Goal: Task Accomplishment & Management: Manage account settings

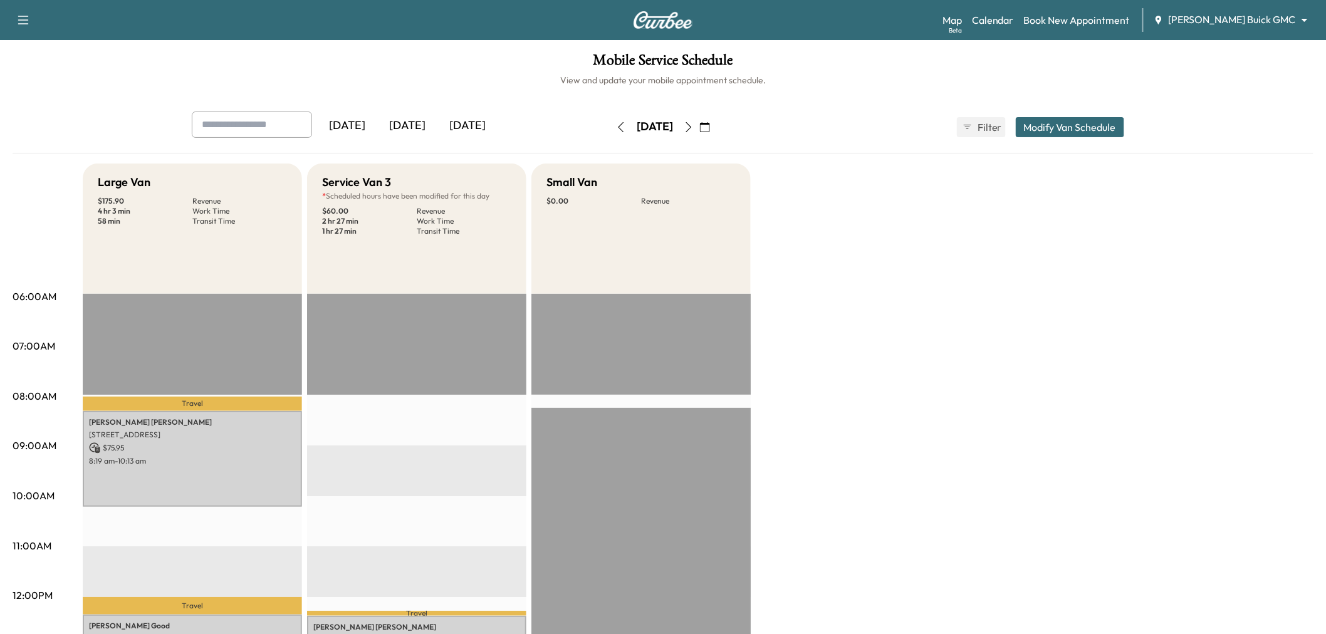
click at [694, 127] on icon "button" at bounding box center [689, 127] width 10 height 10
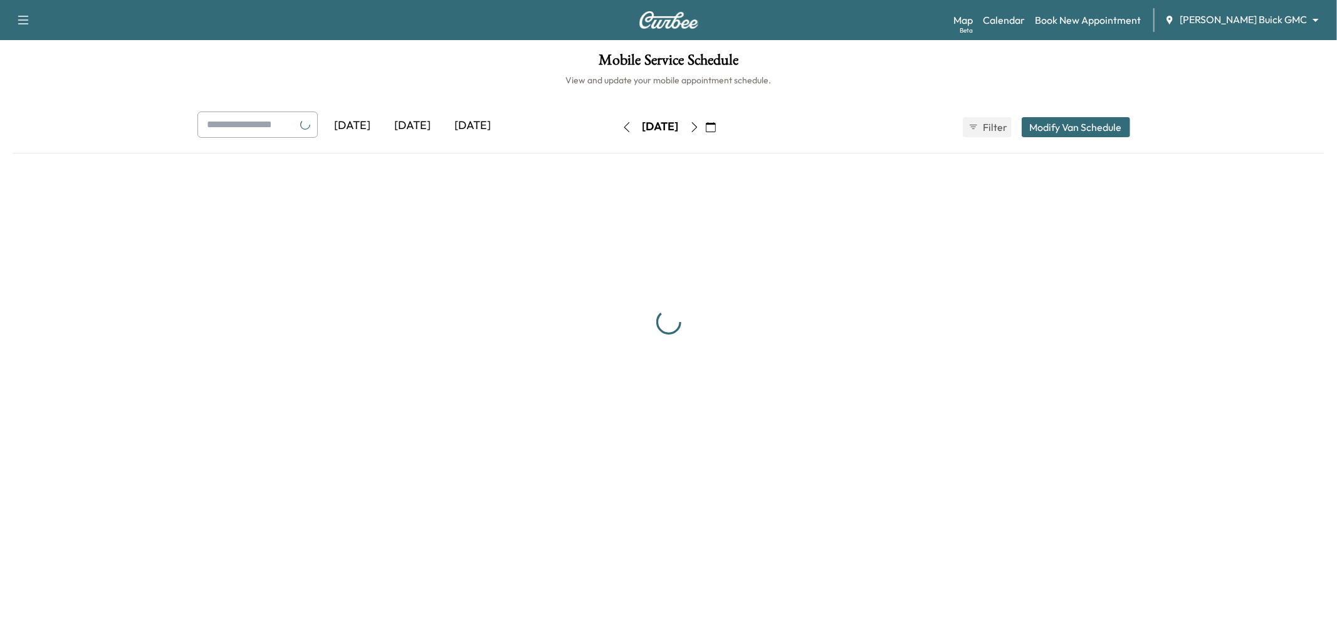
click at [699, 127] on icon "button" at bounding box center [694, 127] width 10 height 10
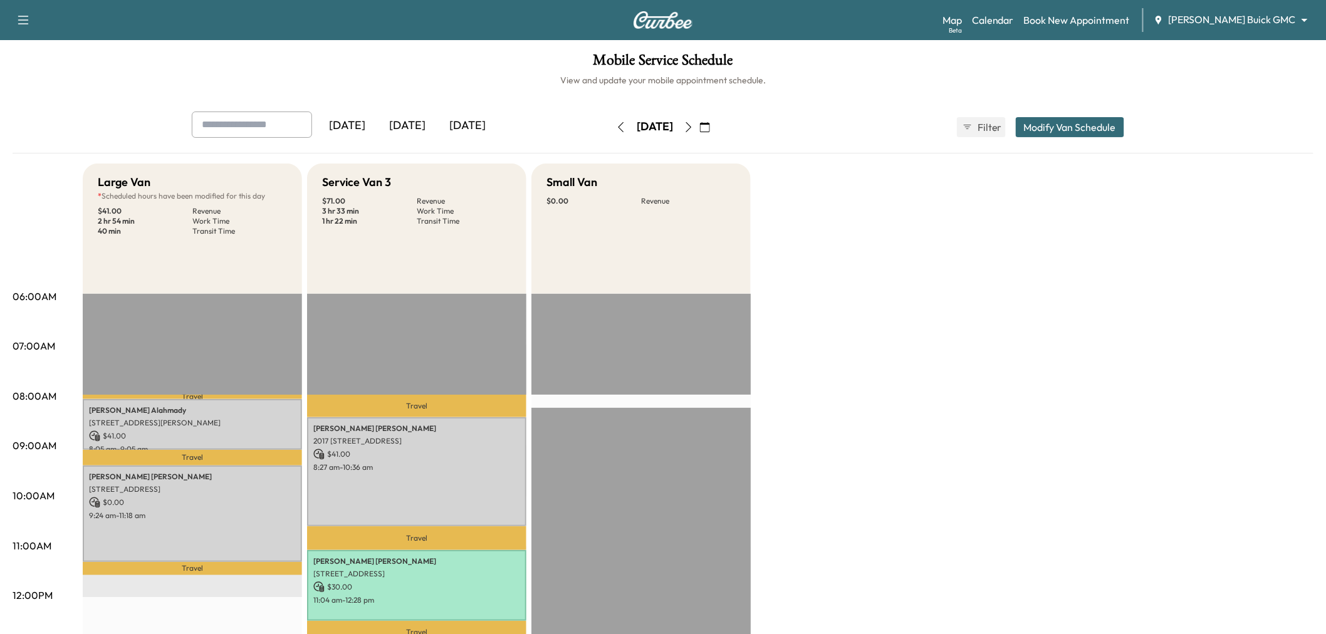
click at [797, 224] on div "Large Van * Scheduled hours have been modified for this day $ 41.00 Revenue 2 h…" at bounding box center [698, 634] width 1231 height 940
click at [805, 224] on div "Large Van * Scheduled hours have been modified for this day $ 41.00 Revenue 2 h…" at bounding box center [698, 634] width 1231 height 940
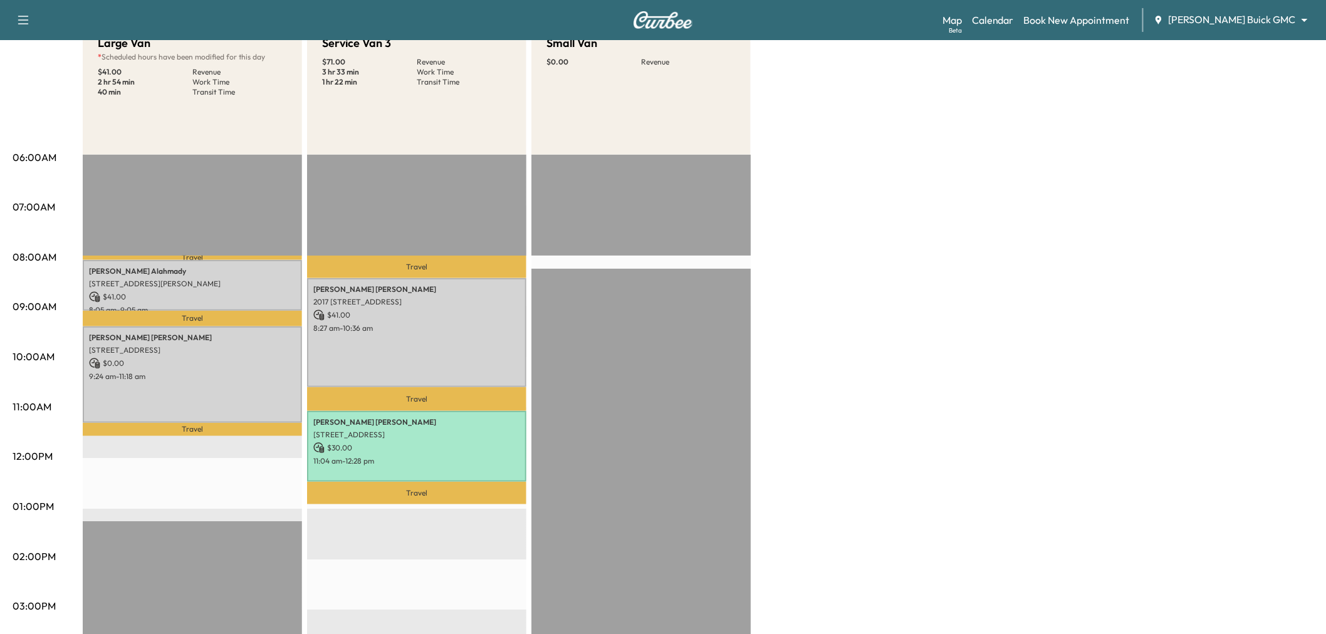
scroll to position [70, 0]
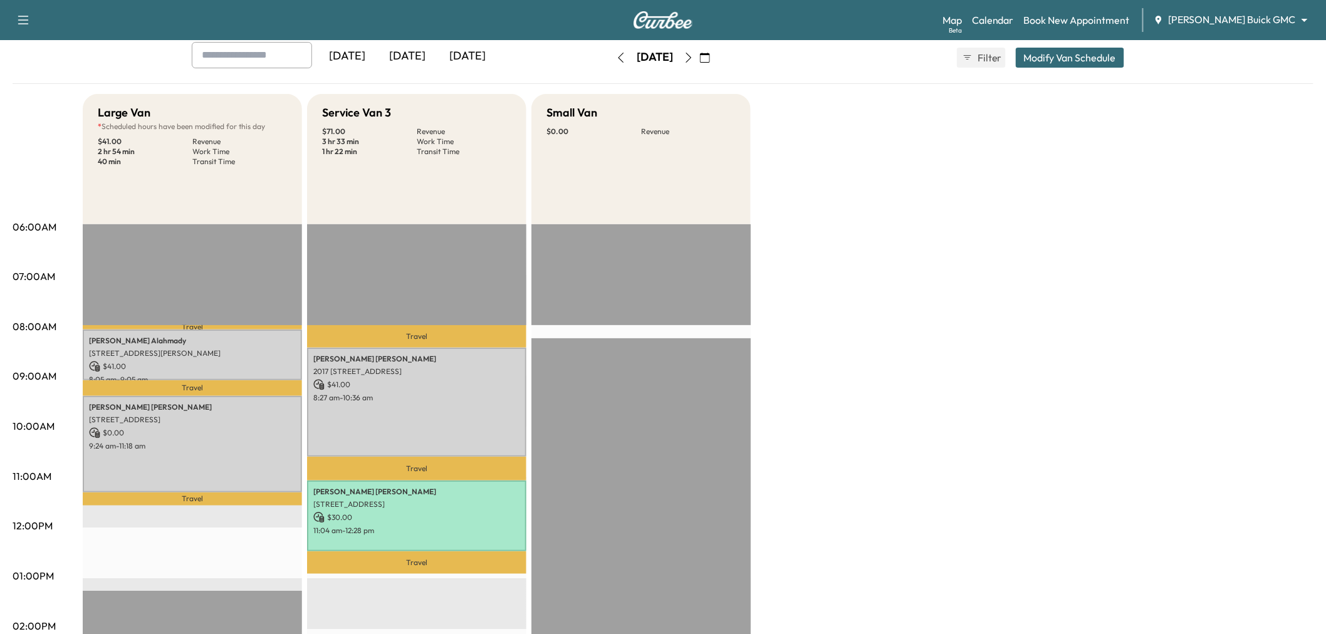
click at [882, 258] on div "Large Van * Scheduled hours have been modified for this day $ 41.00 Revenue 2 h…" at bounding box center [698, 564] width 1231 height 940
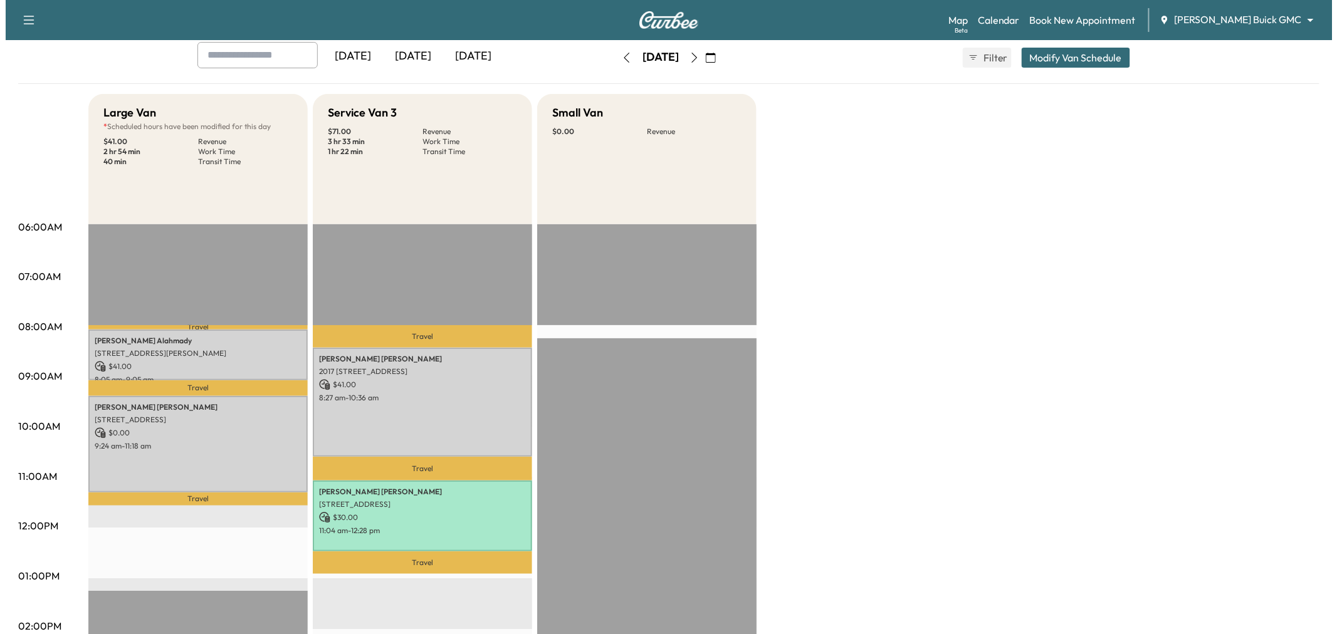
scroll to position [0, 0]
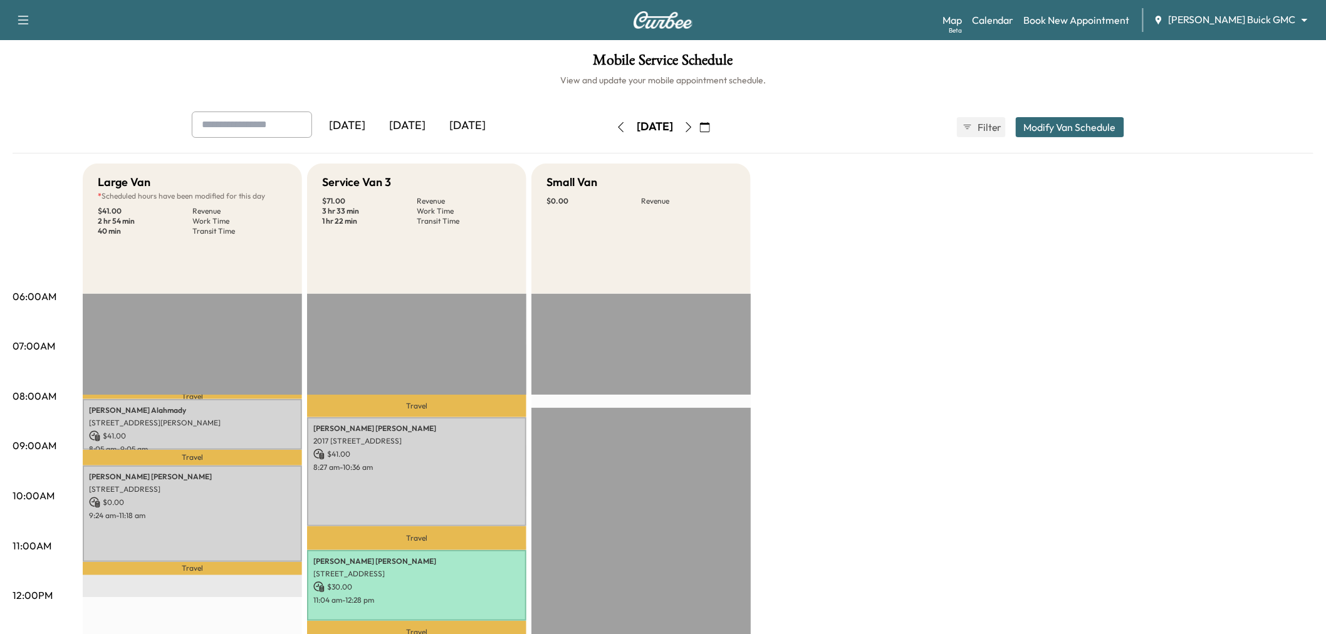
click at [846, 263] on div "Large Van * Scheduled hours have been modified for this day $ 41.00 Revenue 2 h…" at bounding box center [698, 634] width 1231 height 940
click at [412, 124] on div "[DATE]" at bounding box center [407, 126] width 60 height 29
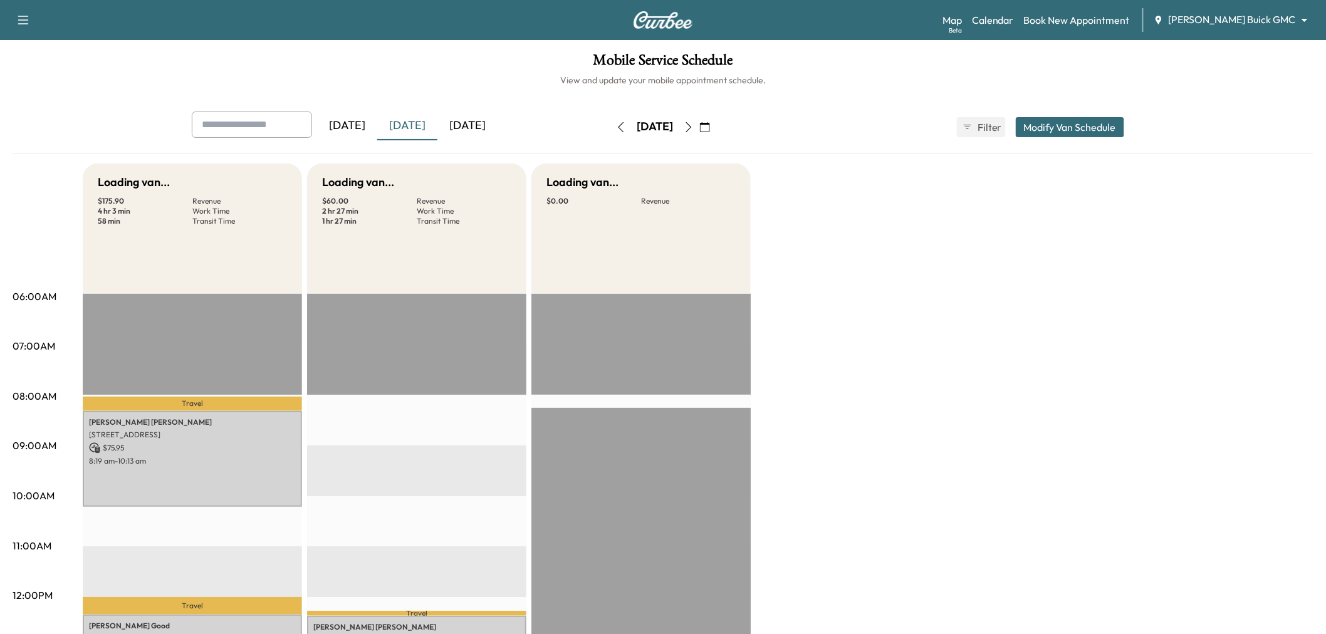
click at [459, 124] on div "[DATE]" at bounding box center [467, 126] width 60 height 29
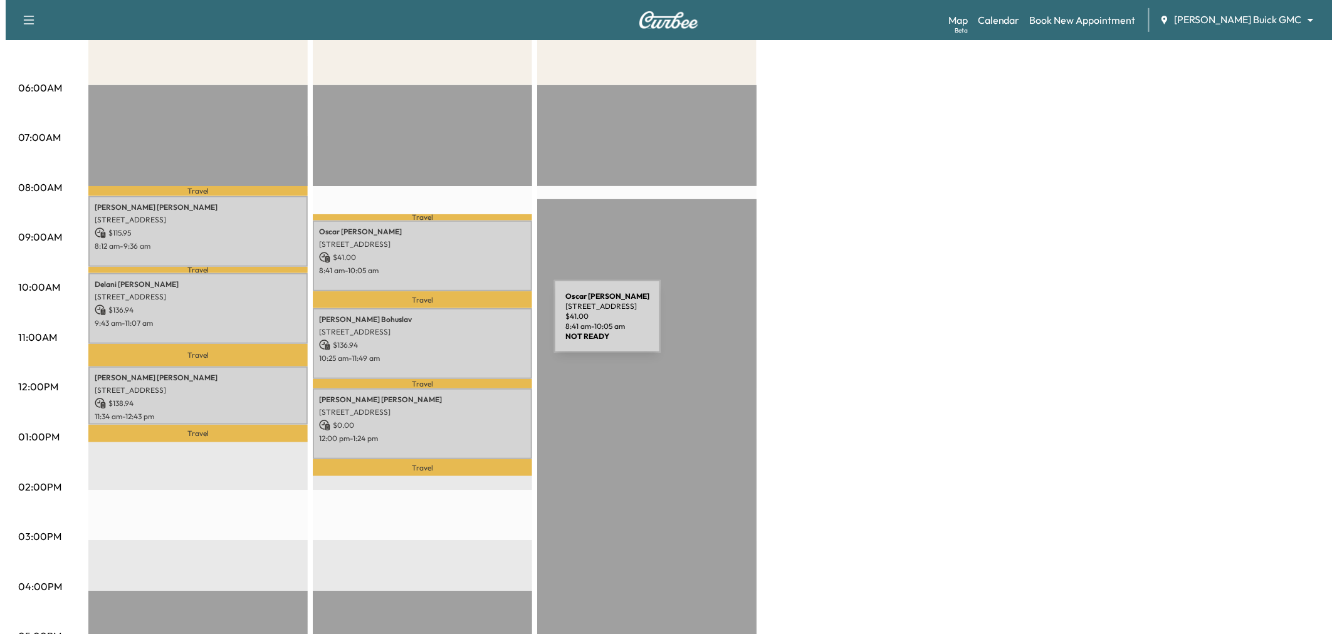
scroll to position [278, 0]
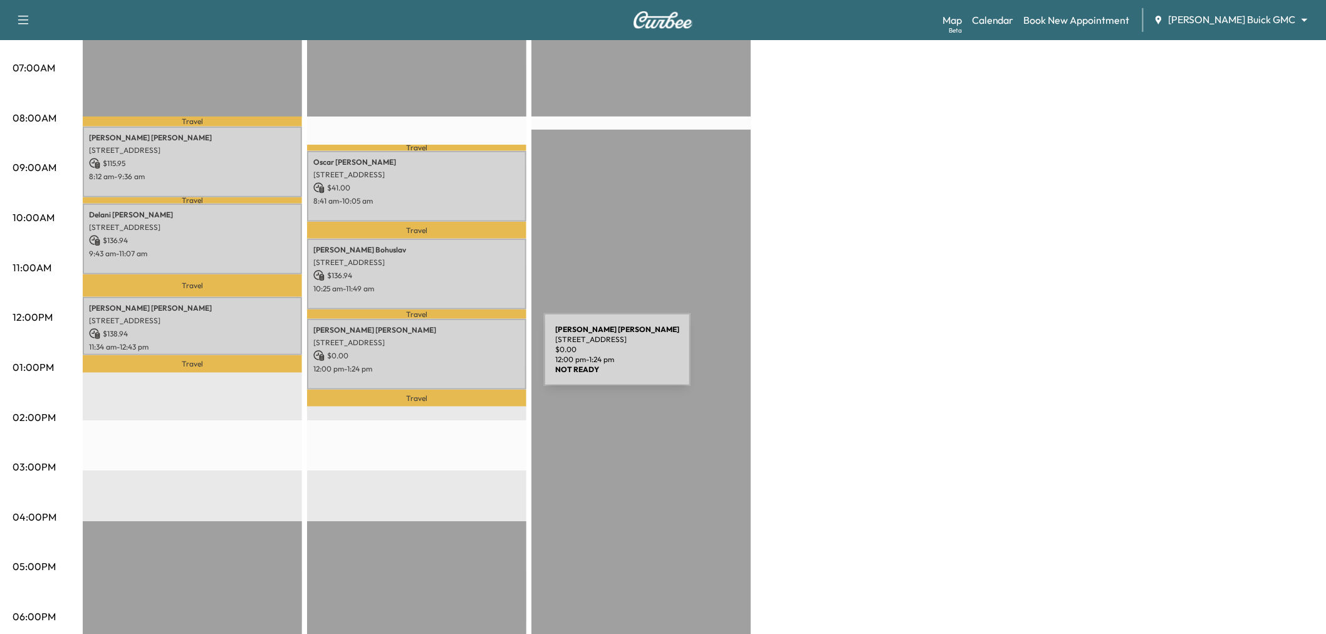
click at [450, 357] on div "John Wallace 13929 N Central Expy, Dallas, TX 75243, USA $ 0.00 12:00 pm - 1:24…" at bounding box center [416, 354] width 219 height 71
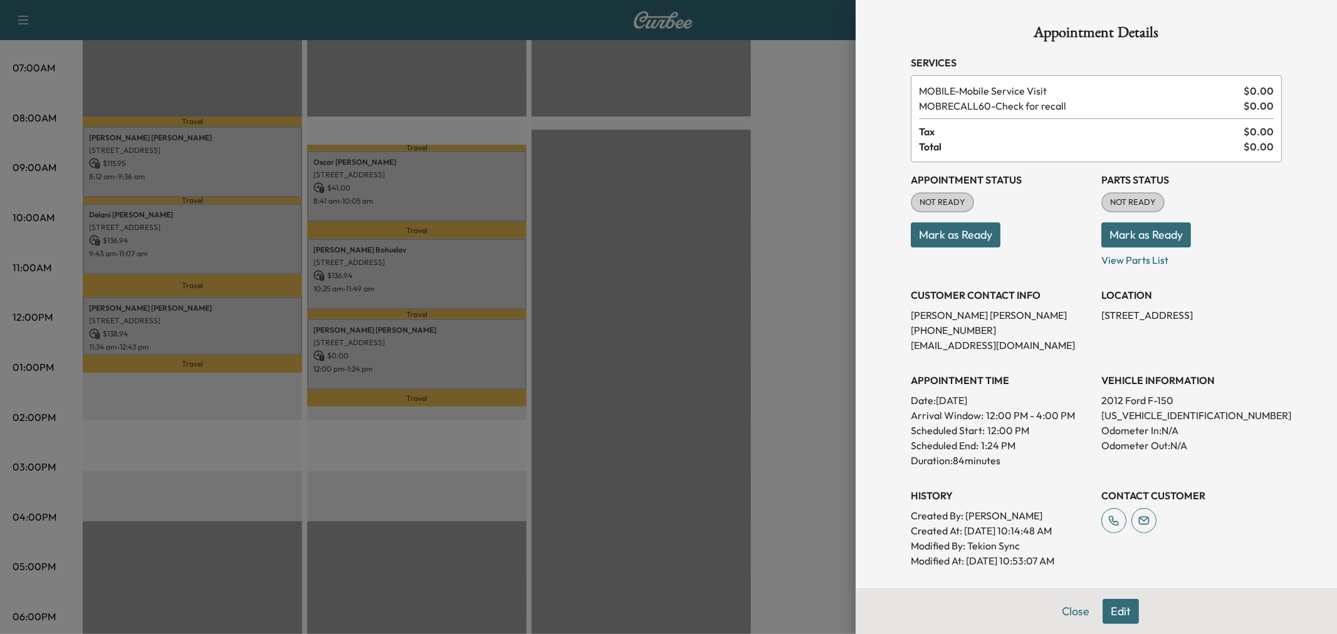
click at [1117, 612] on button "Edit" at bounding box center [1120, 611] width 36 height 25
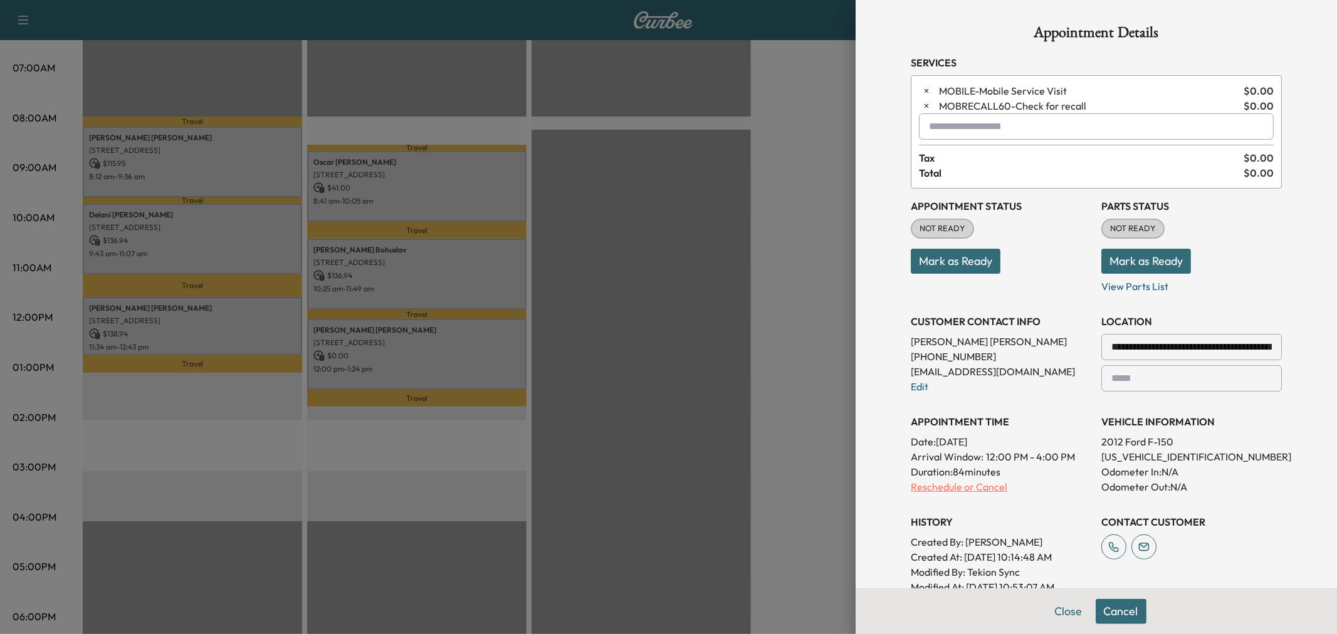
click at [963, 492] on p "Reschedule or Cancel" at bounding box center [1001, 486] width 181 height 15
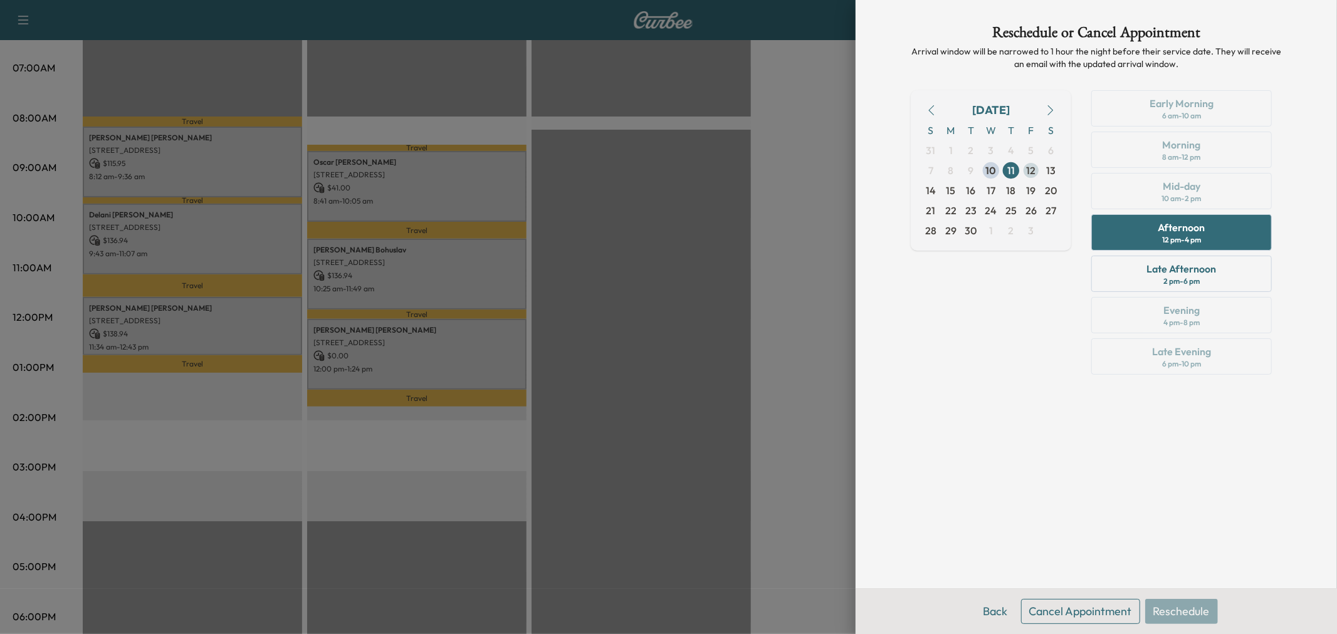
click at [1029, 167] on span "12" at bounding box center [1031, 170] width 9 height 15
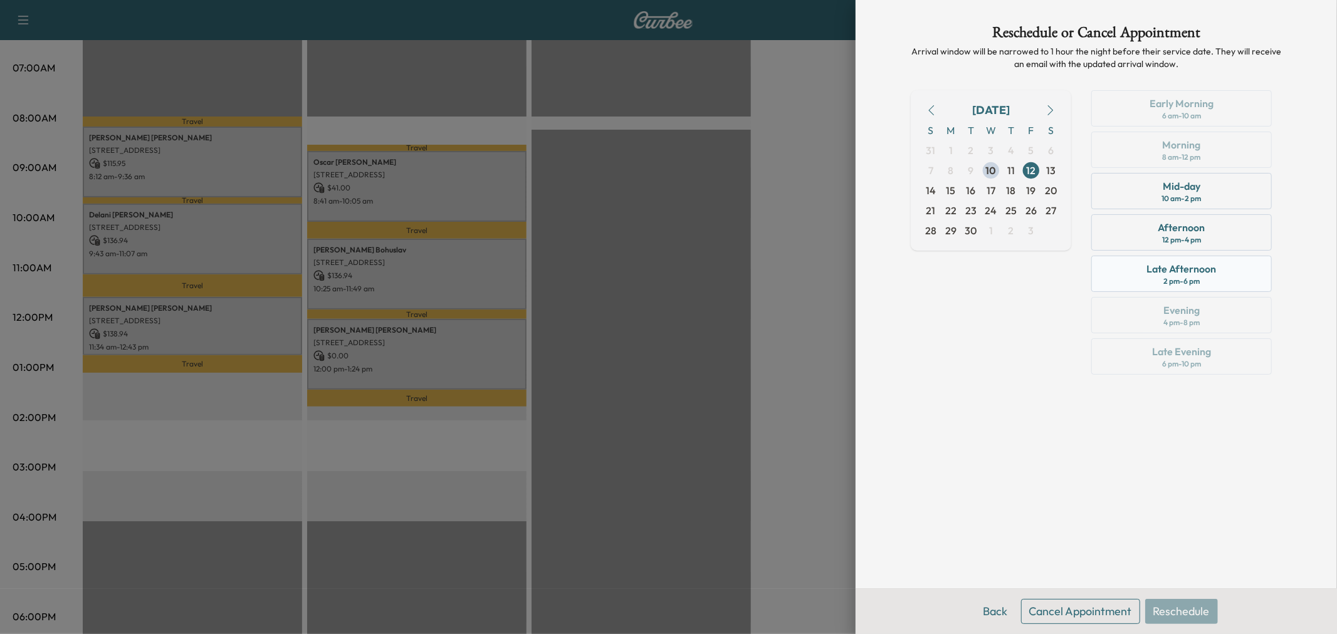
click at [1211, 278] on div "Late Afternoon 2 pm - 6 pm" at bounding box center [1181, 274] width 181 height 36
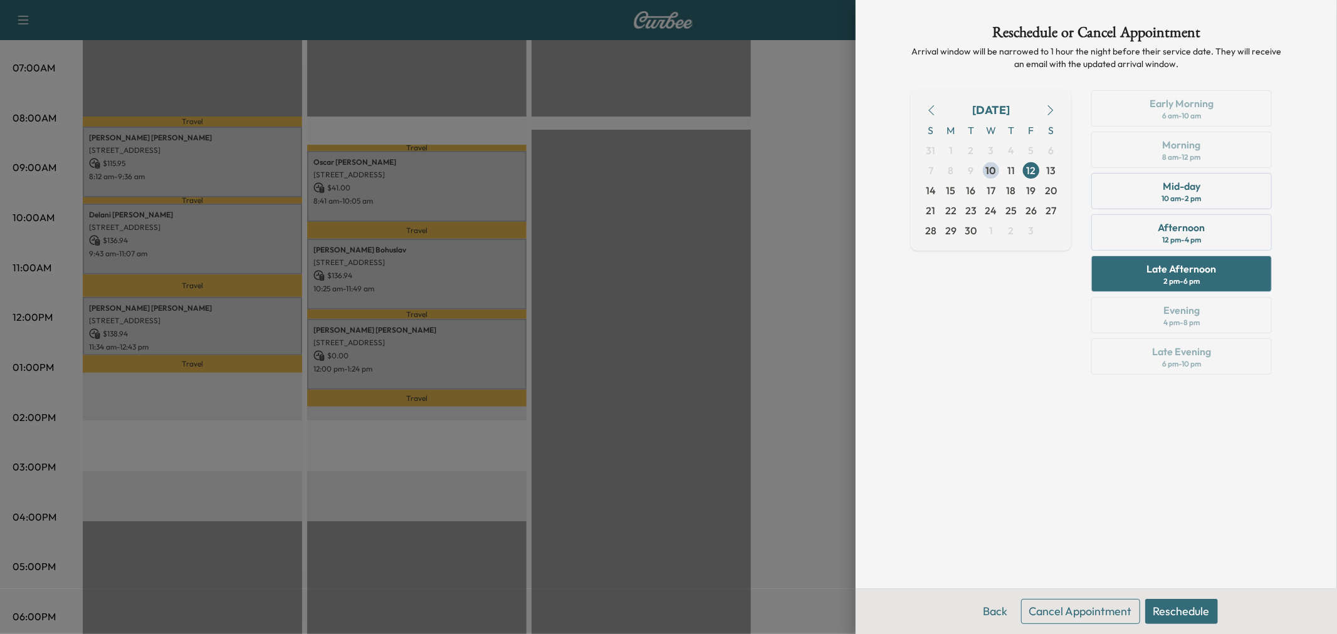
click at [1186, 609] on button "Reschedule" at bounding box center [1181, 611] width 73 height 25
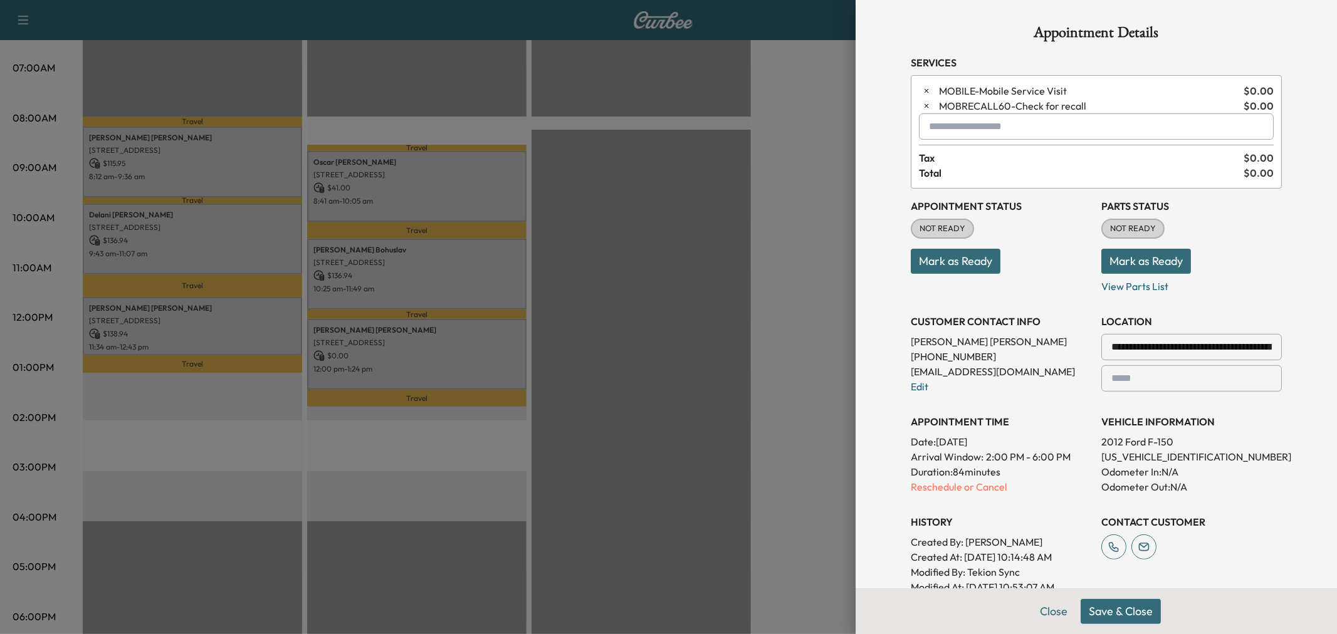
scroll to position [208, 0]
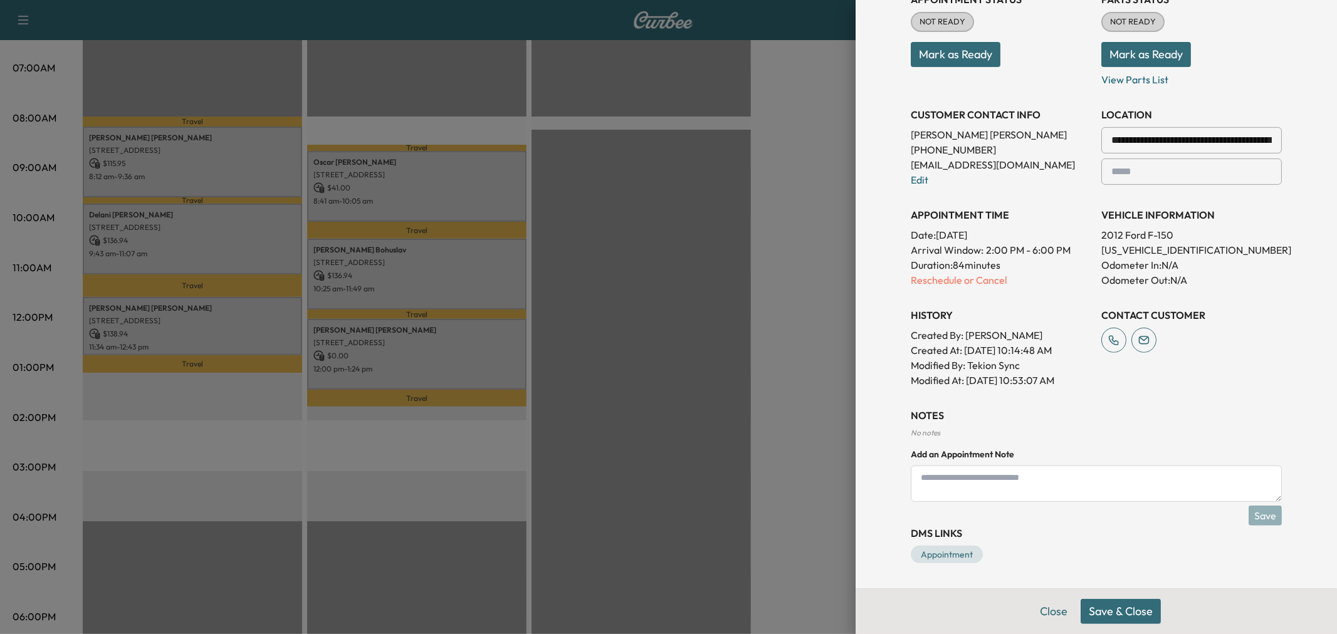
click at [1050, 481] on textarea at bounding box center [1096, 484] width 371 height 36
type textarea "******"
click at [1107, 610] on button "Save & Close" at bounding box center [1121, 611] width 80 height 25
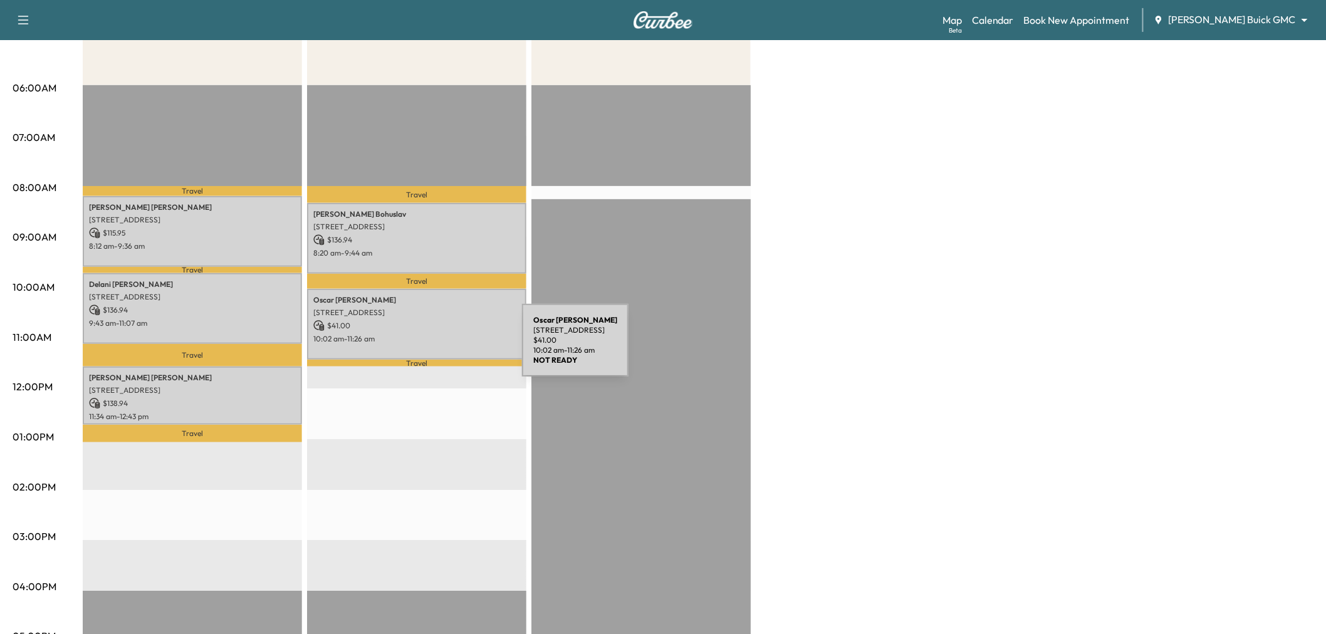
scroll to position [0, 0]
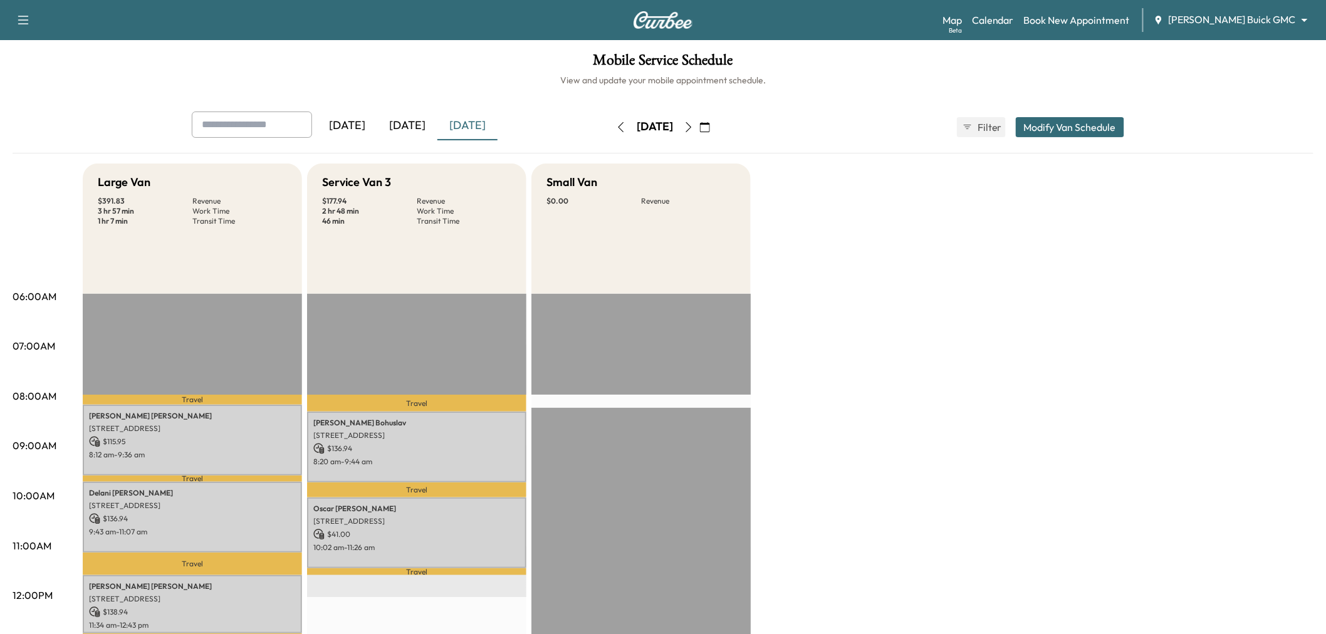
click at [912, 277] on div "Large Van $ 391.83 Revenue 3 hr 57 min Work Time 1 hr 7 min Transit Time Travel…" at bounding box center [698, 634] width 1231 height 940
click at [694, 125] on icon "button" at bounding box center [689, 127] width 10 height 10
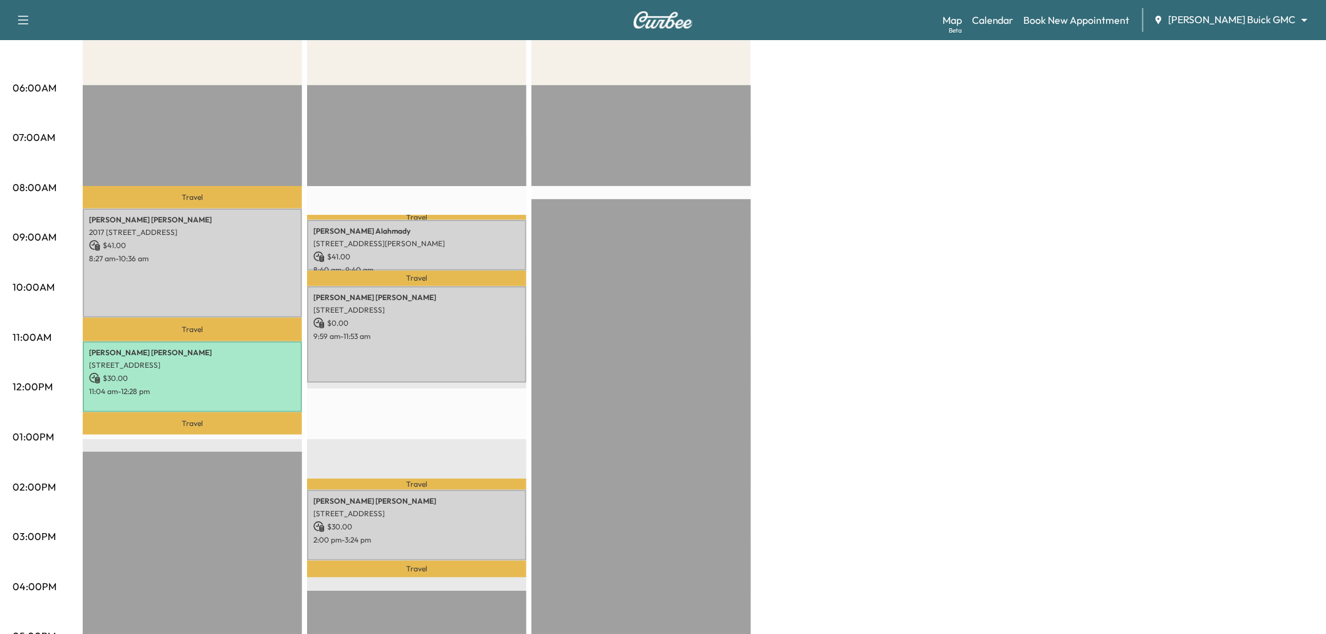
scroll to position [278, 0]
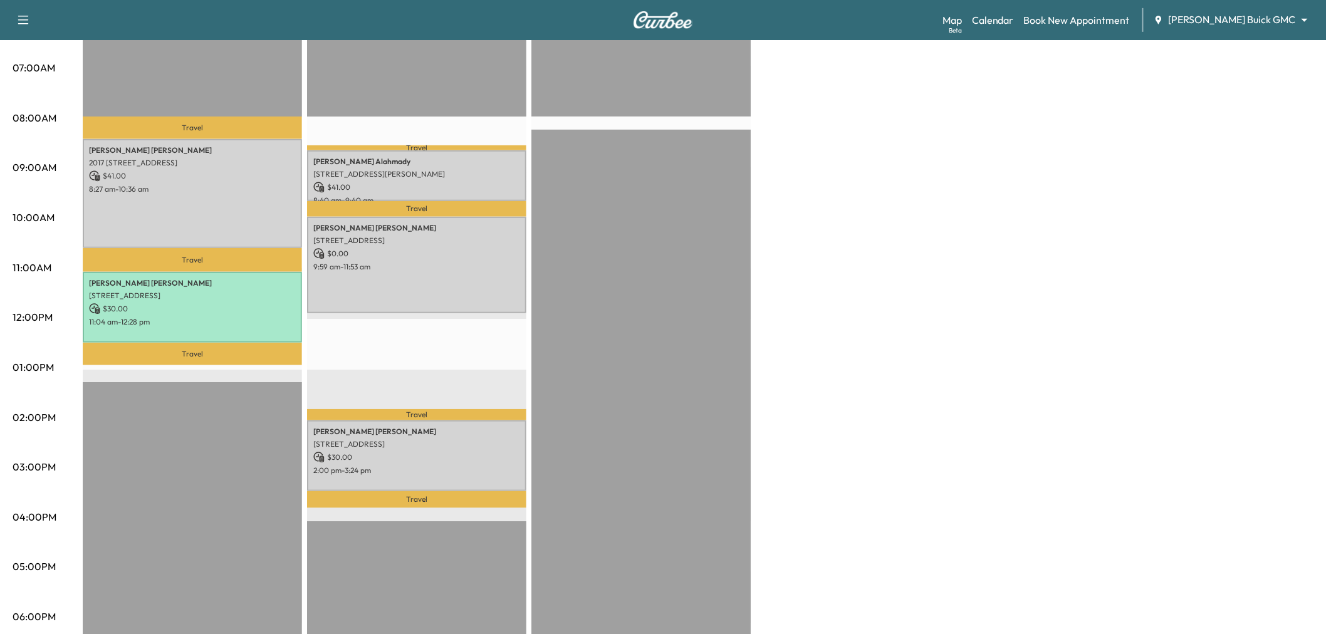
click at [423, 349] on div "Travel Omar Alahmady 5521 Roland Dr, Plano, TX 75093, USA $ 41.00 8:40 am - 9:4…" at bounding box center [416, 421] width 219 height 810
click at [843, 401] on div "Large Van * Scheduled hours have been modified for this day $ 71.00 Revenue 3 h…" at bounding box center [698, 355] width 1231 height 940
click at [380, 467] on p "2:00 pm - 3:24 pm" at bounding box center [416, 471] width 207 height 10
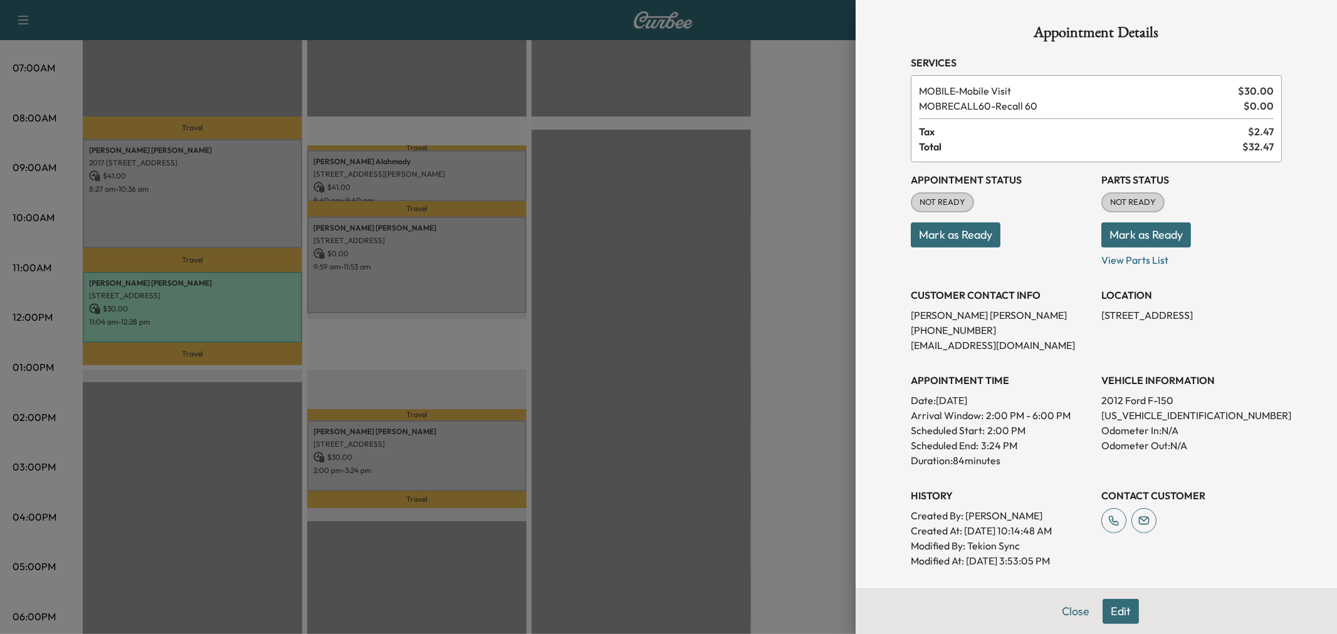
drag, startPoint x: 758, startPoint y: 326, endPoint x: 761, endPoint y: 342, distance: 15.9
click at [761, 336] on div at bounding box center [668, 317] width 1337 height 634
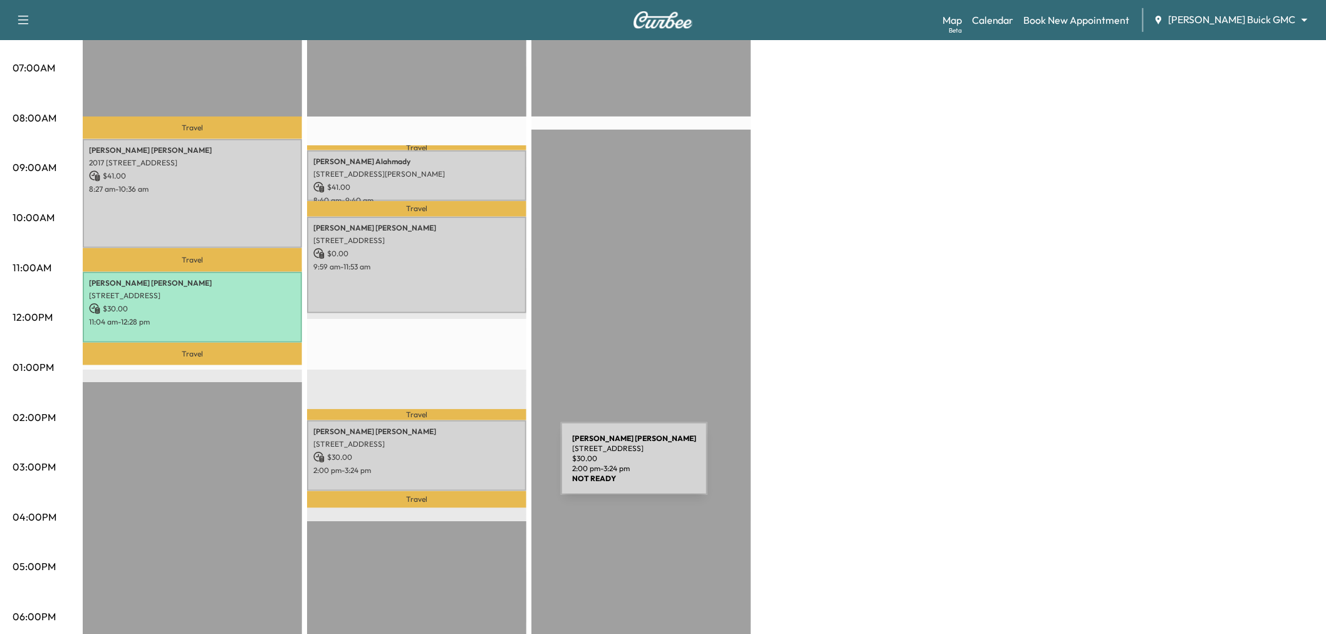
click at [459, 468] on p "2:00 pm - 3:24 pm" at bounding box center [416, 471] width 207 height 10
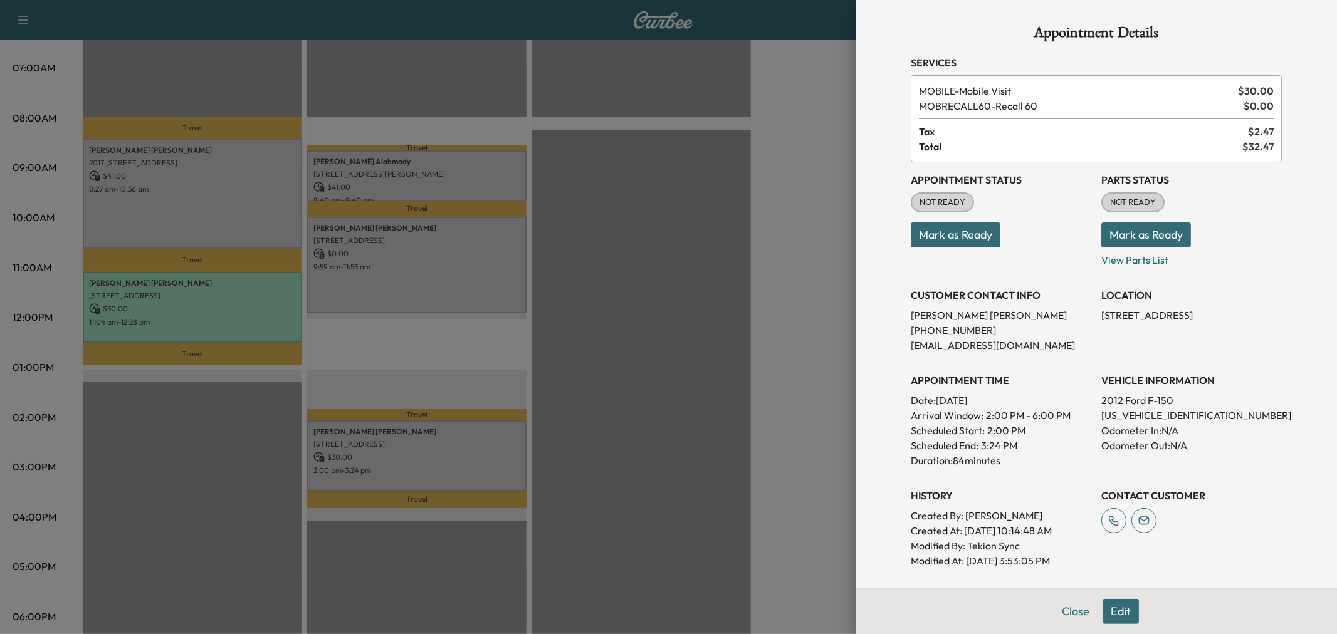
click at [831, 327] on div at bounding box center [668, 317] width 1337 height 634
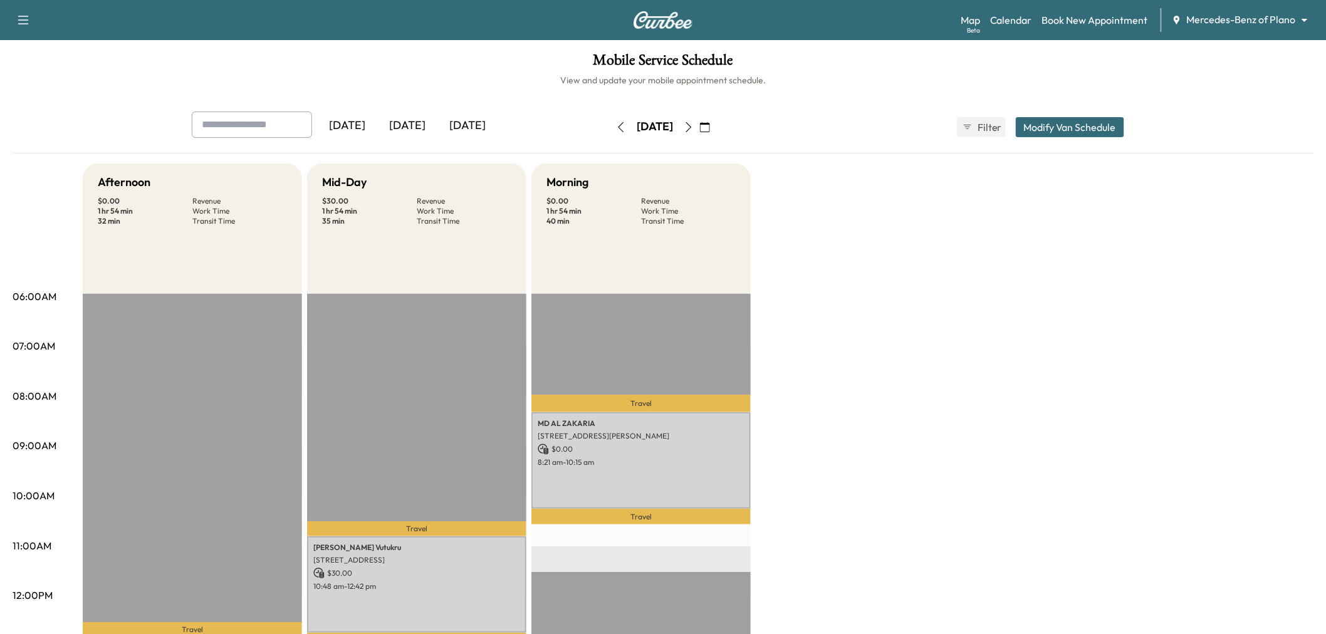
click at [914, 378] on div "Afternoon $ 0.00 Revenue 1 hr 54 min Work Time 32 min Transit Time Travel ai en…" at bounding box center [698, 634] width 1231 height 940
